Goal: Navigation & Orientation: Find specific page/section

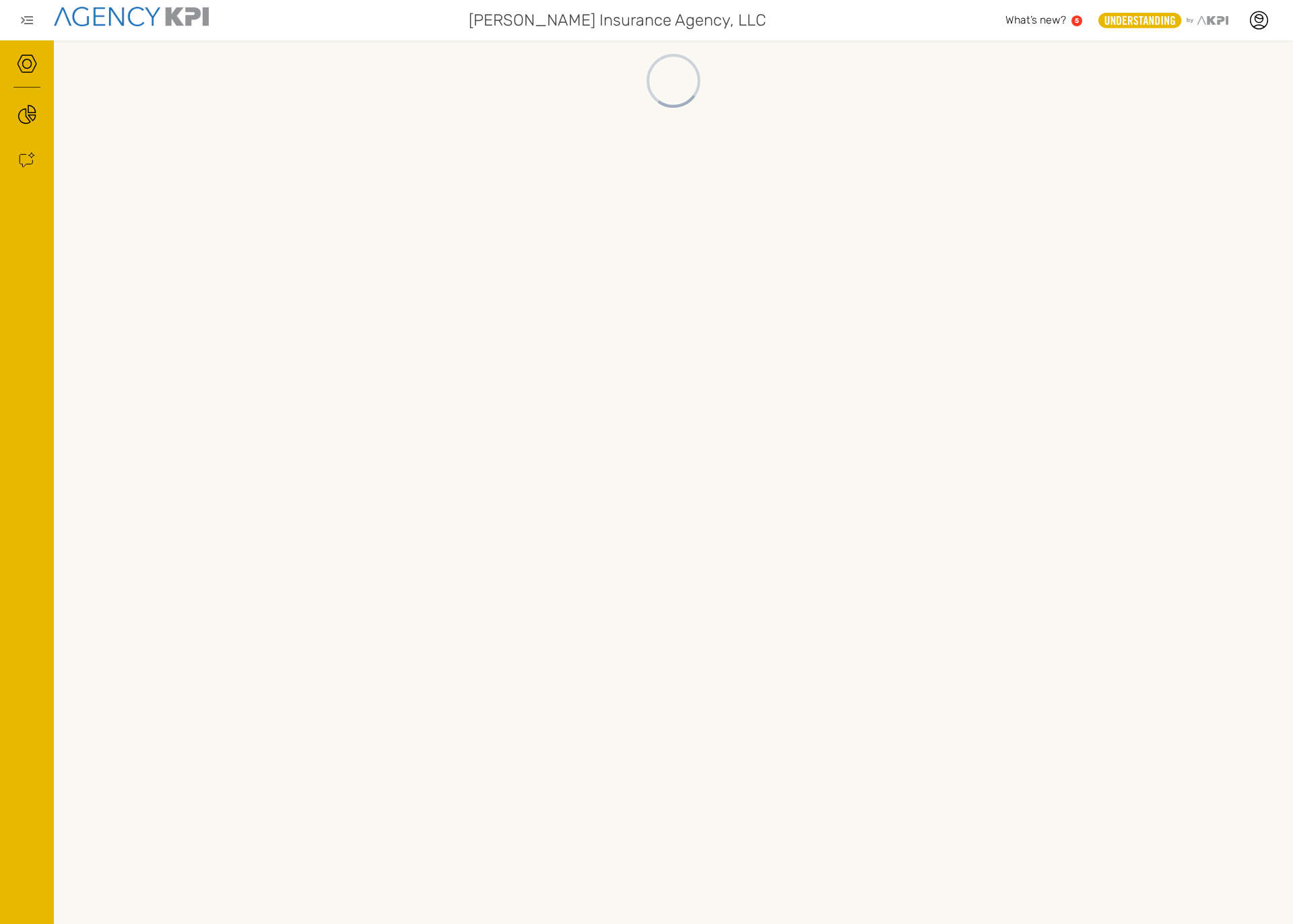
click at [324, 14] on div "[PERSON_NAME] Insurance Agency, LLC" at bounding box center [616, 21] width 780 height 27
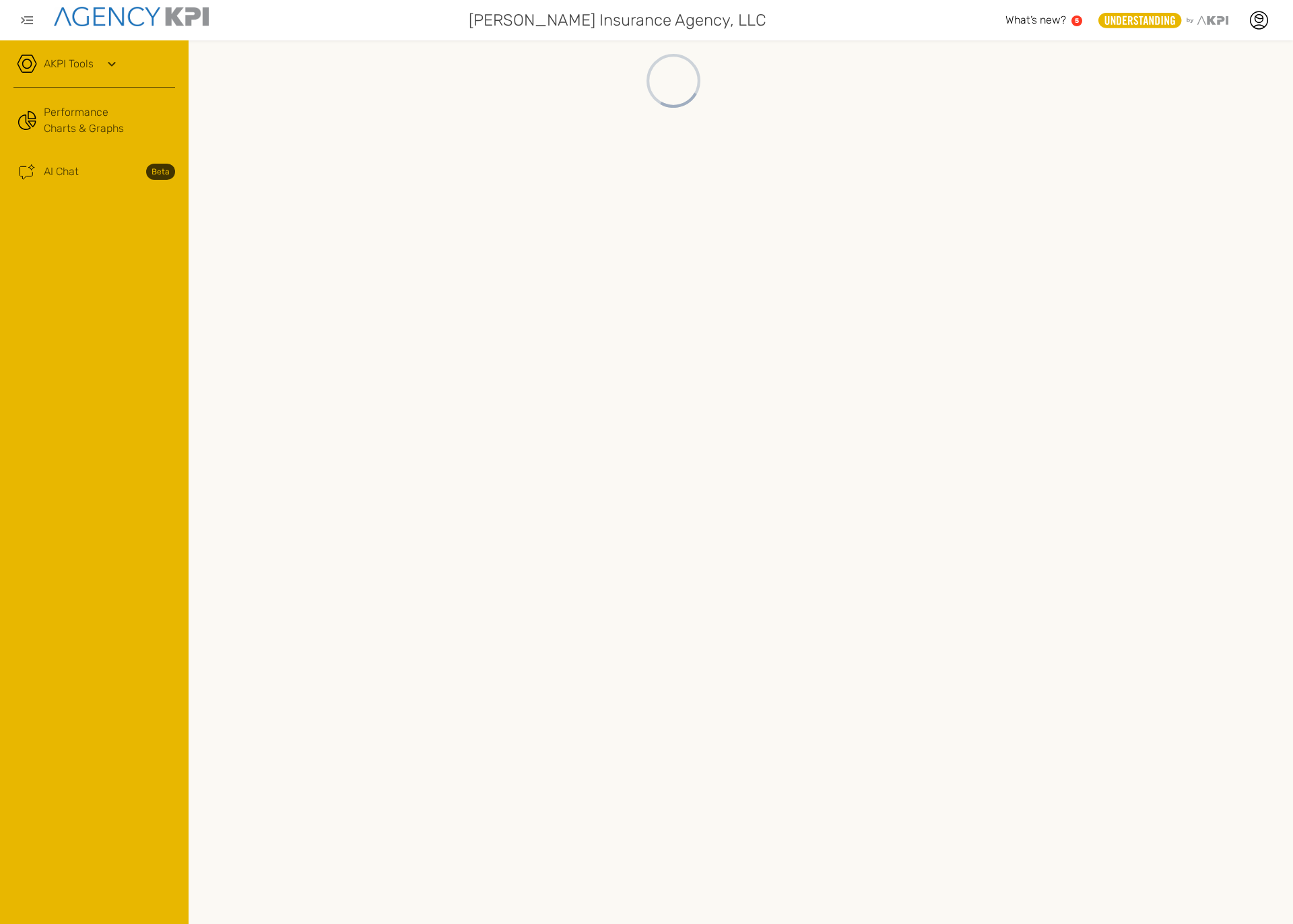
click at [69, 71] on link "AKPI Tools" at bounding box center [69, 64] width 50 height 16
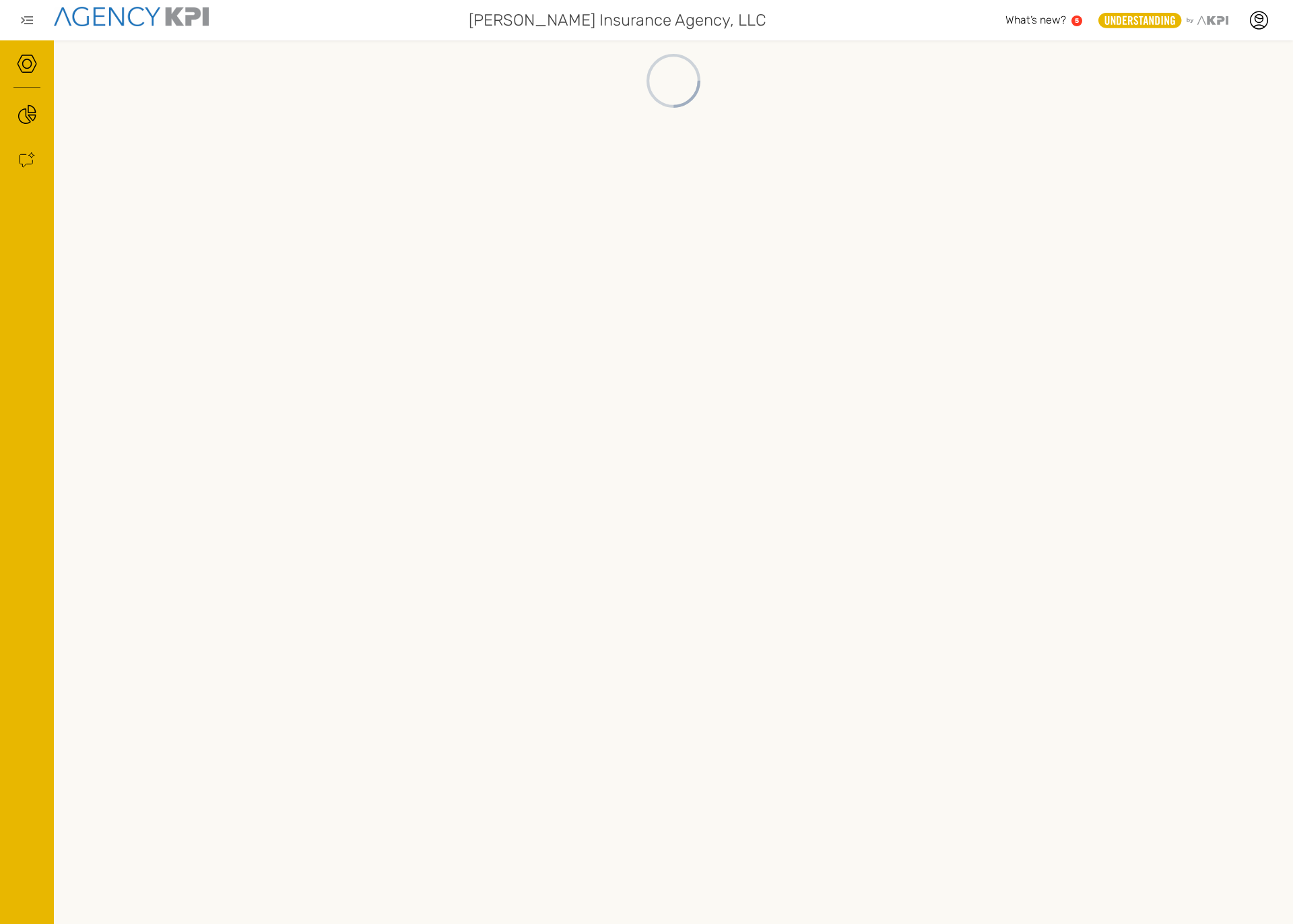
click at [295, 30] on div "Garrett Insurance Agency, LLC" at bounding box center [616, 21] width 780 height 27
